Goal: Navigation & Orientation: Understand site structure

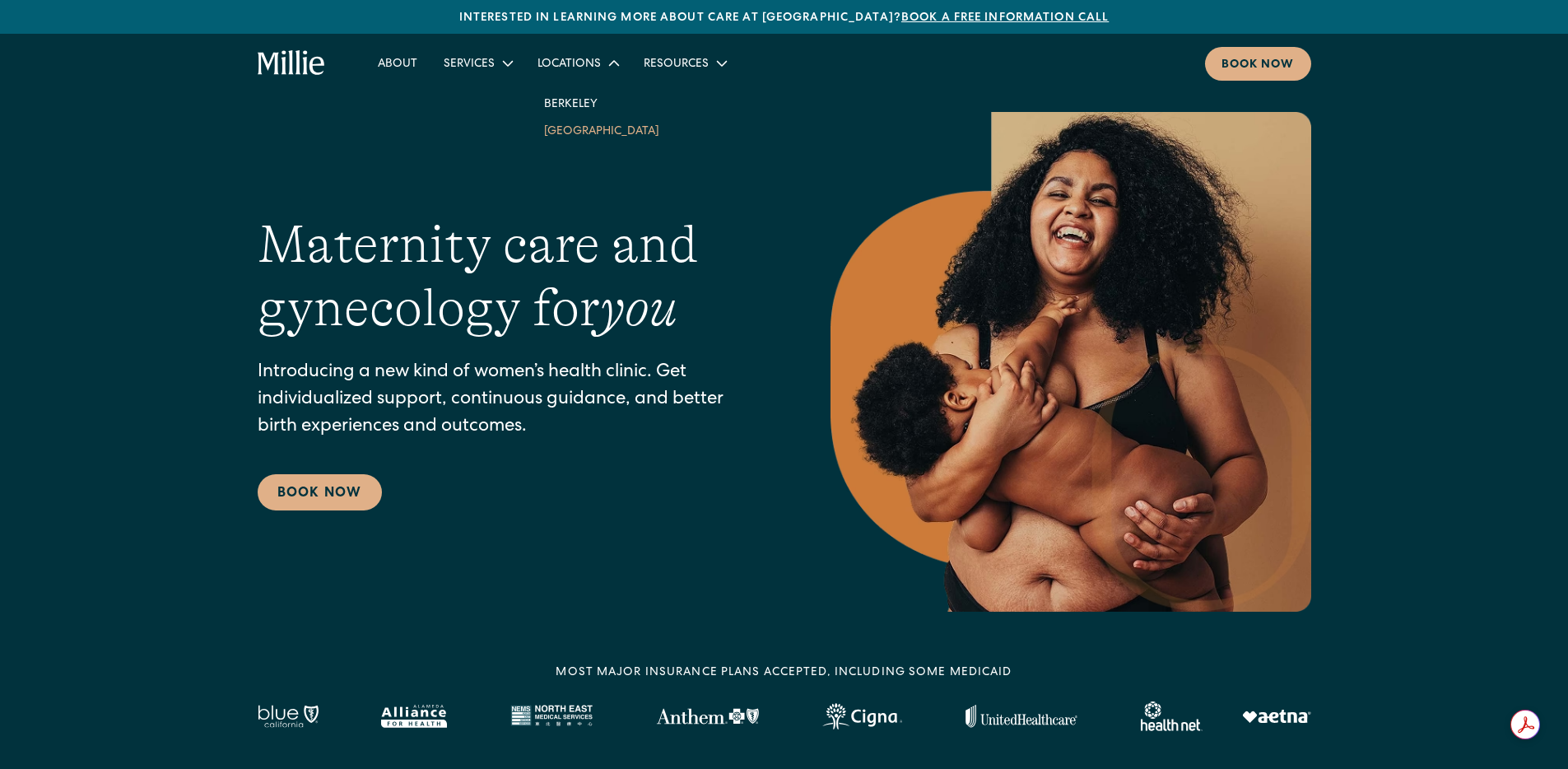
click at [577, 130] on link "[GEOGRAPHIC_DATA]" at bounding box center [602, 130] width 142 height 27
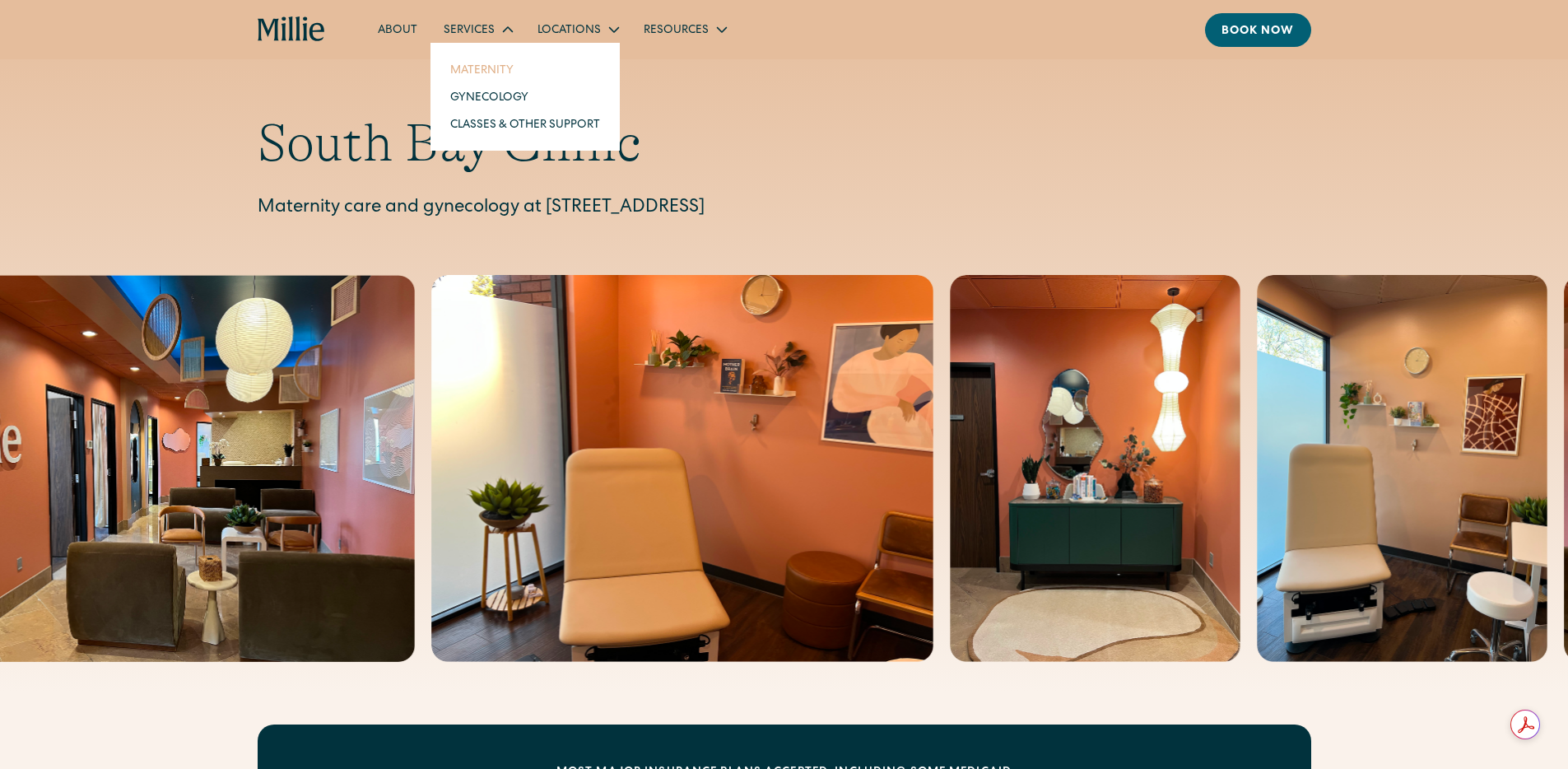
click at [487, 62] on link "Maternity" at bounding box center [525, 69] width 176 height 27
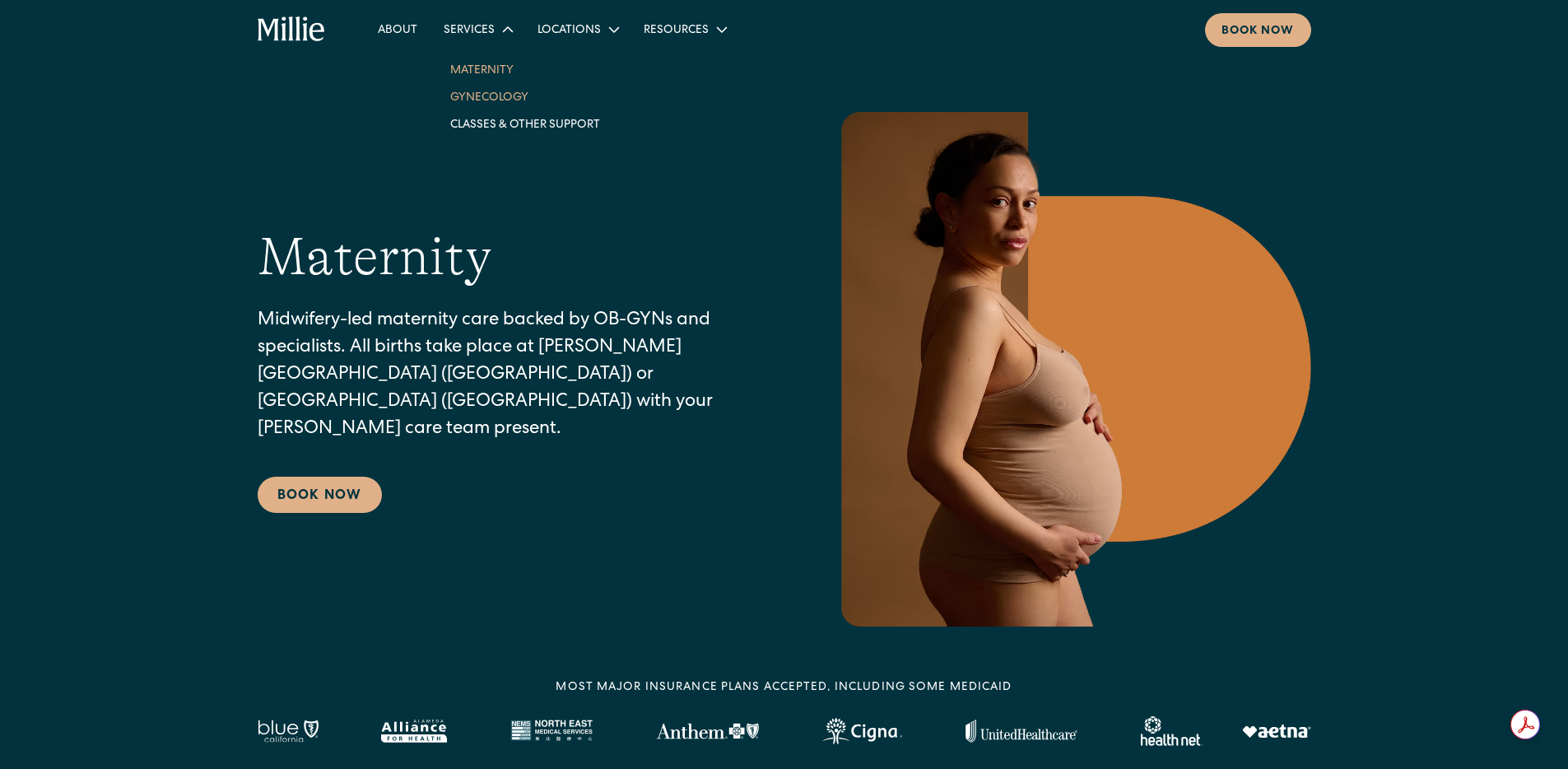
click at [491, 100] on link "Gynecology" at bounding box center [525, 97] width 176 height 27
